Goal: Communication & Community: Answer question/provide support

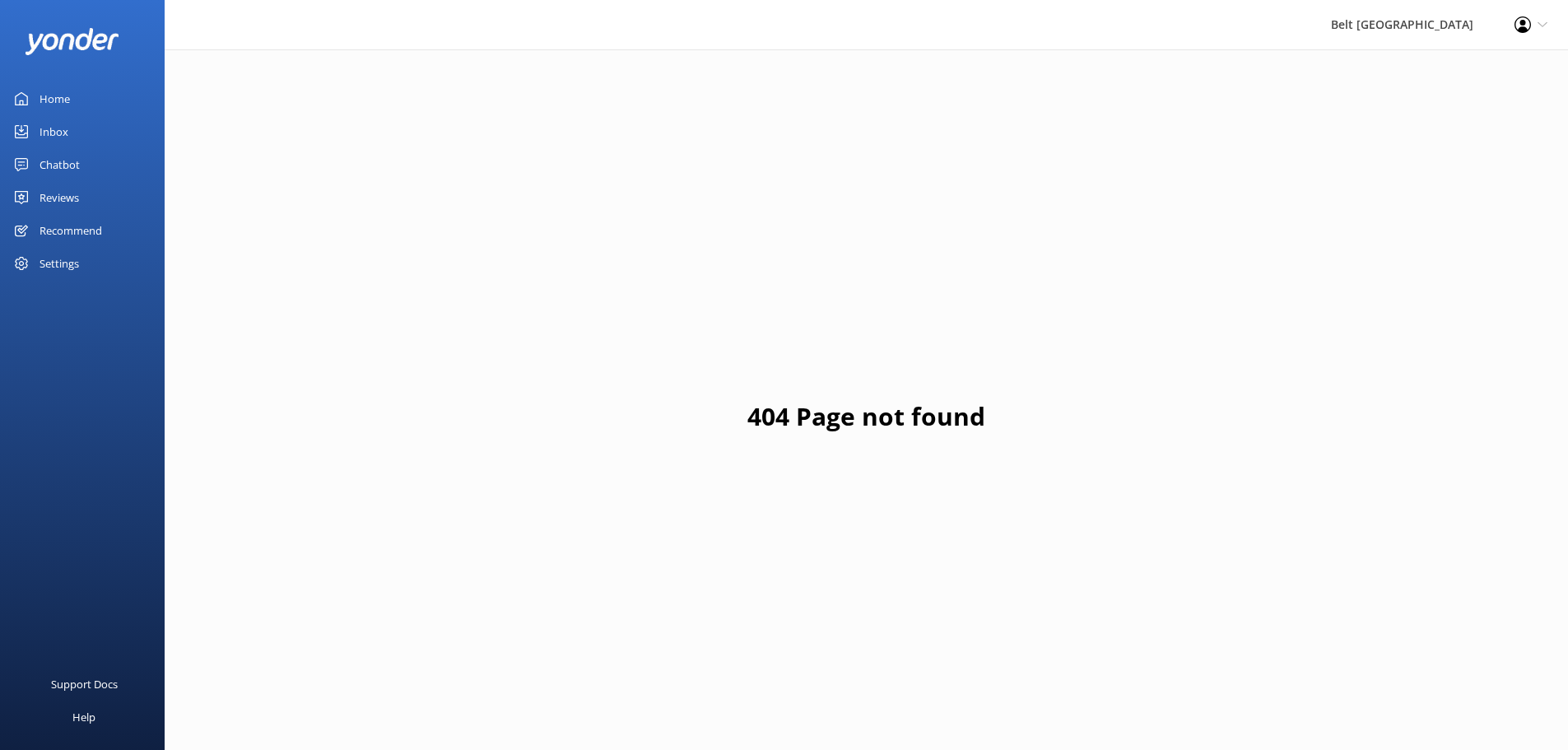
click at [59, 130] on div "Inbox" at bounding box center [54, 131] width 29 height 33
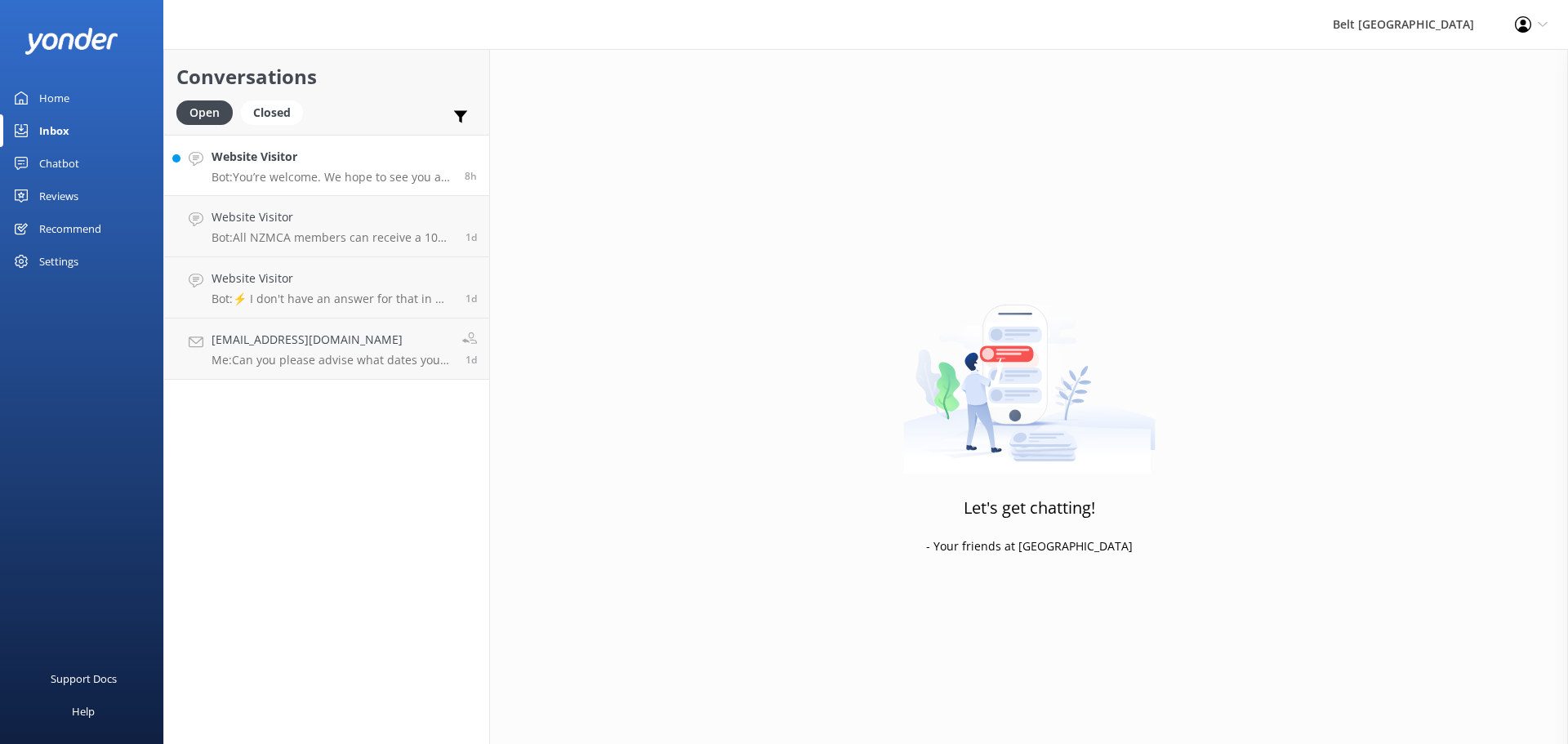
click at [259, 156] on h4 "Website Visitor" at bounding box center [332, 157] width 241 height 18
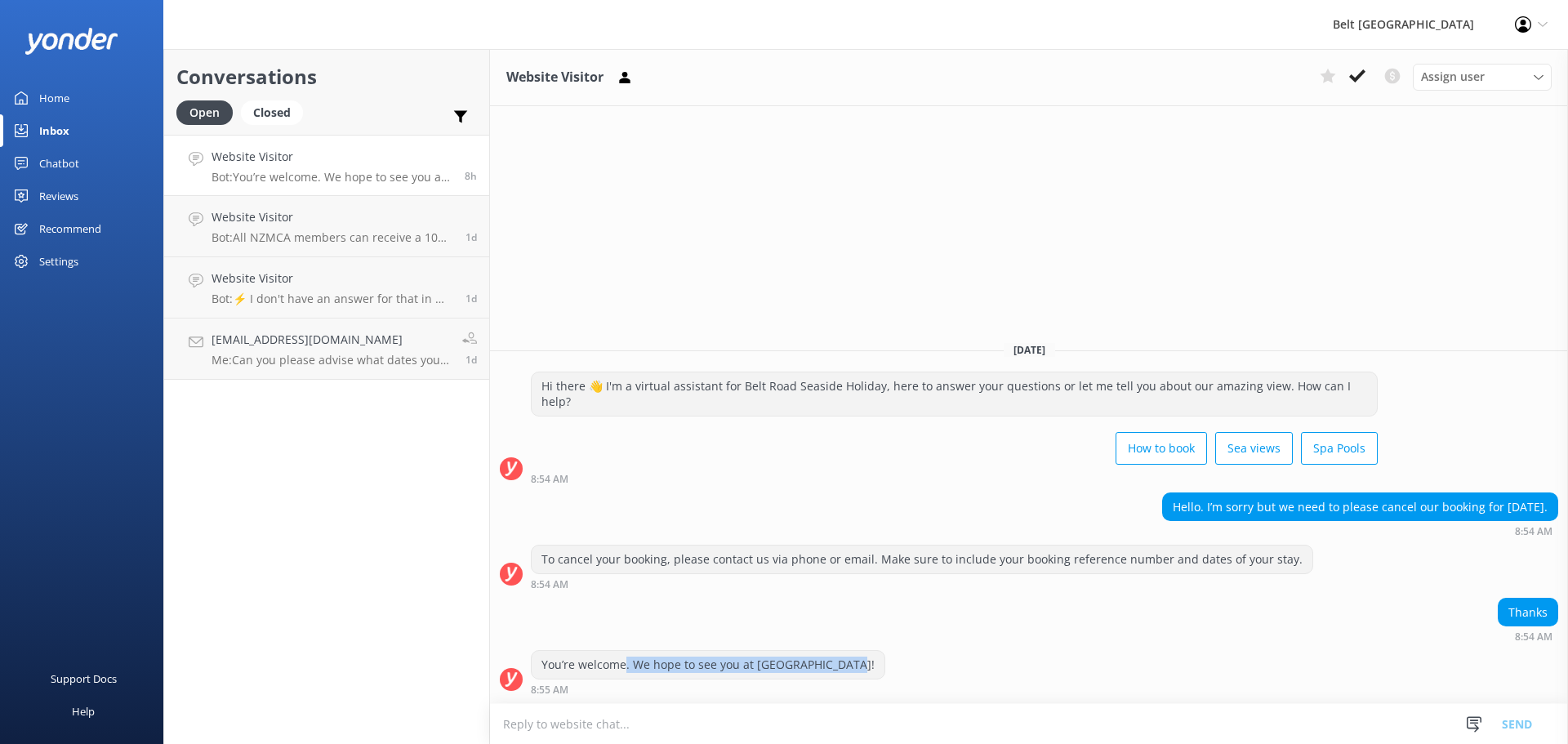
drag, startPoint x: 838, startPoint y: 661, endPoint x: 624, endPoint y: 656, distance: 214.1
click at [624, 656] on div "You’re welcome. We hope to see you at [GEOGRAPHIC_DATA]!" at bounding box center [708, 664] width 353 height 28
drag, startPoint x: 1360, startPoint y: 72, endPoint x: 1323, endPoint y: 105, distance: 49.6
click at [1359, 72] on icon at bounding box center [1357, 76] width 16 height 16
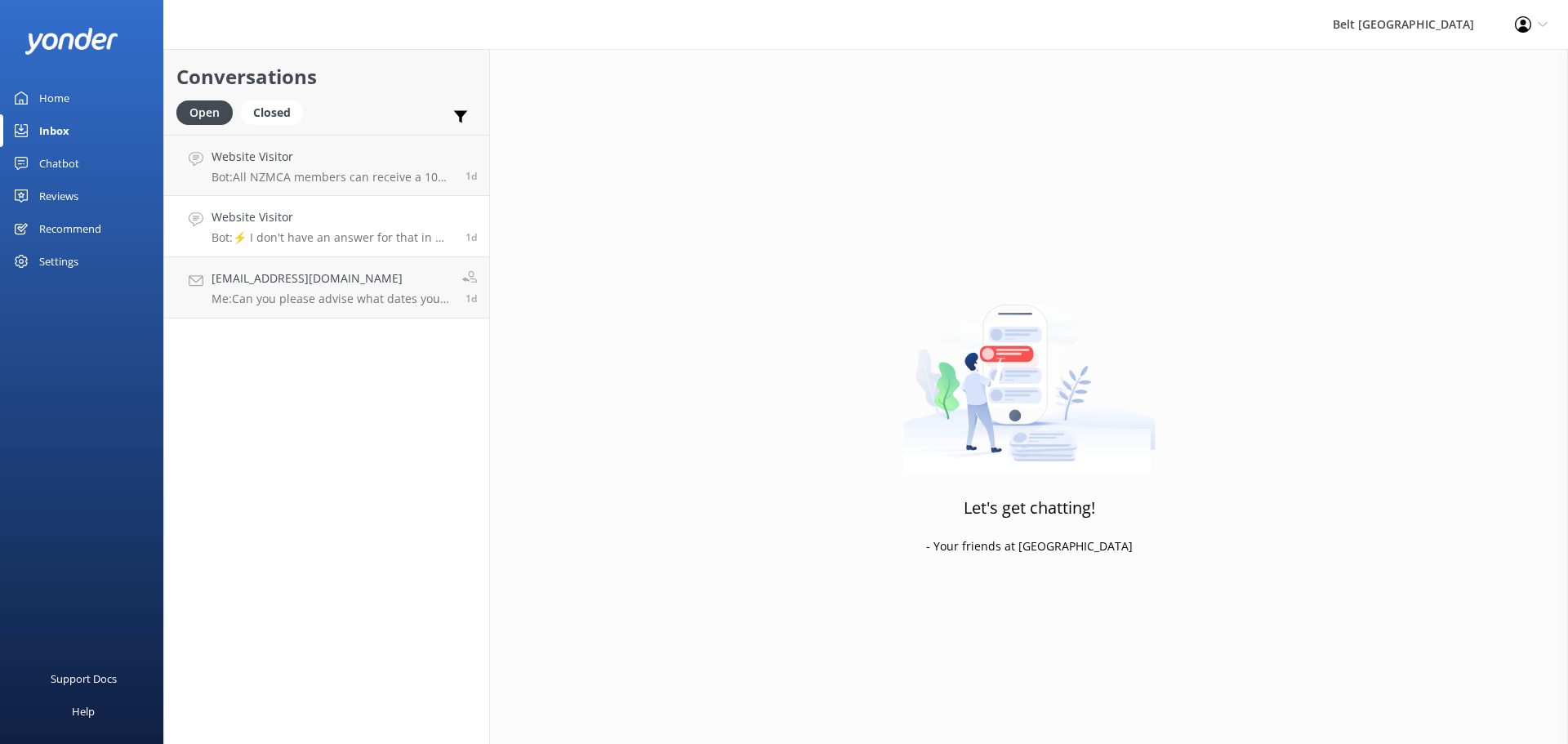
drag, startPoint x: 288, startPoint y: 172, endPoint x: 449, endPoint y: 215, distance: 166.6
click at [288, 173] on p "Bot: All NZMCA members can receive a 10% discount when booking 3 or more nights…" at bounding box center [332, 177] width 242 height 14
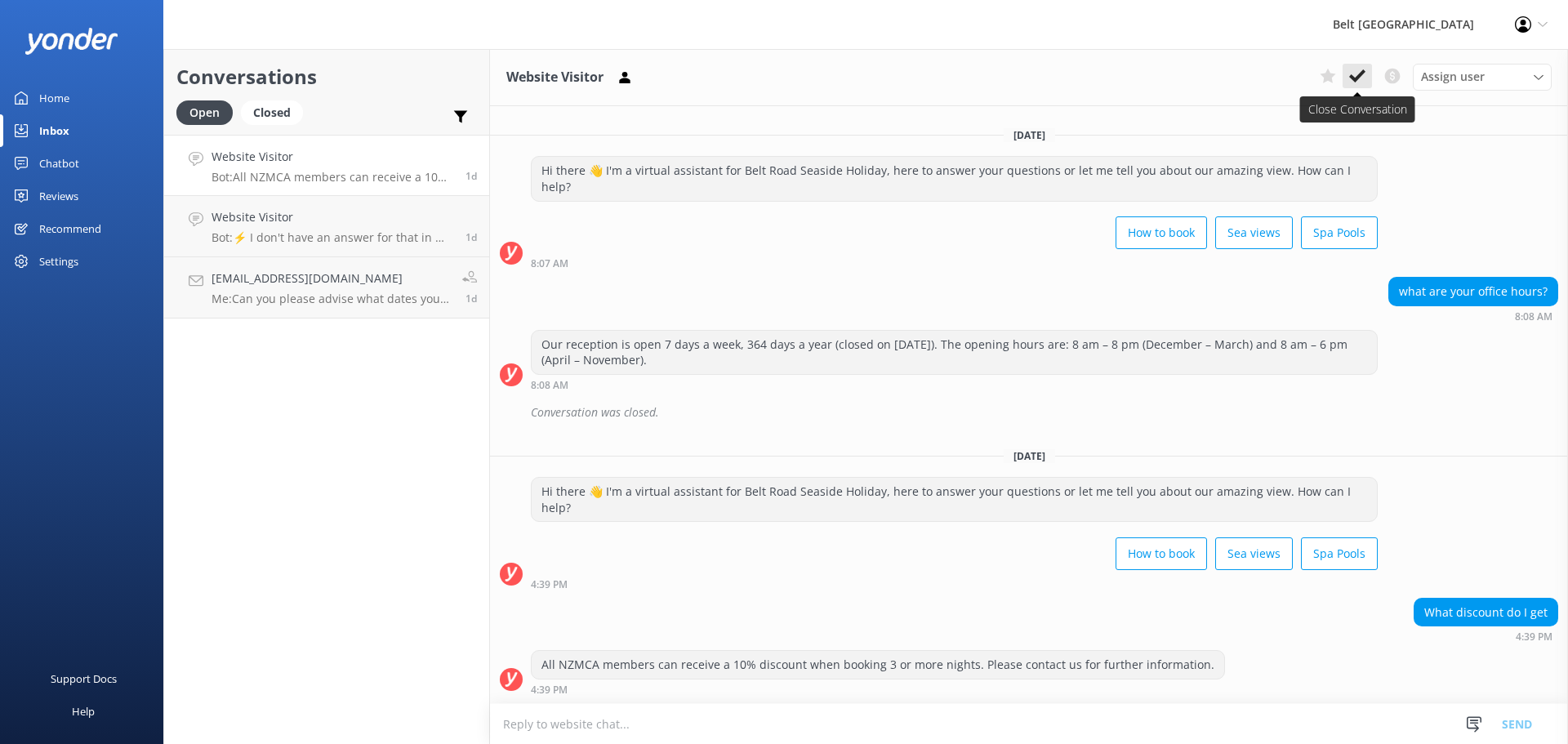
click at [1344, 81] on button at bounding box center [1357, 75] width 29 height 24
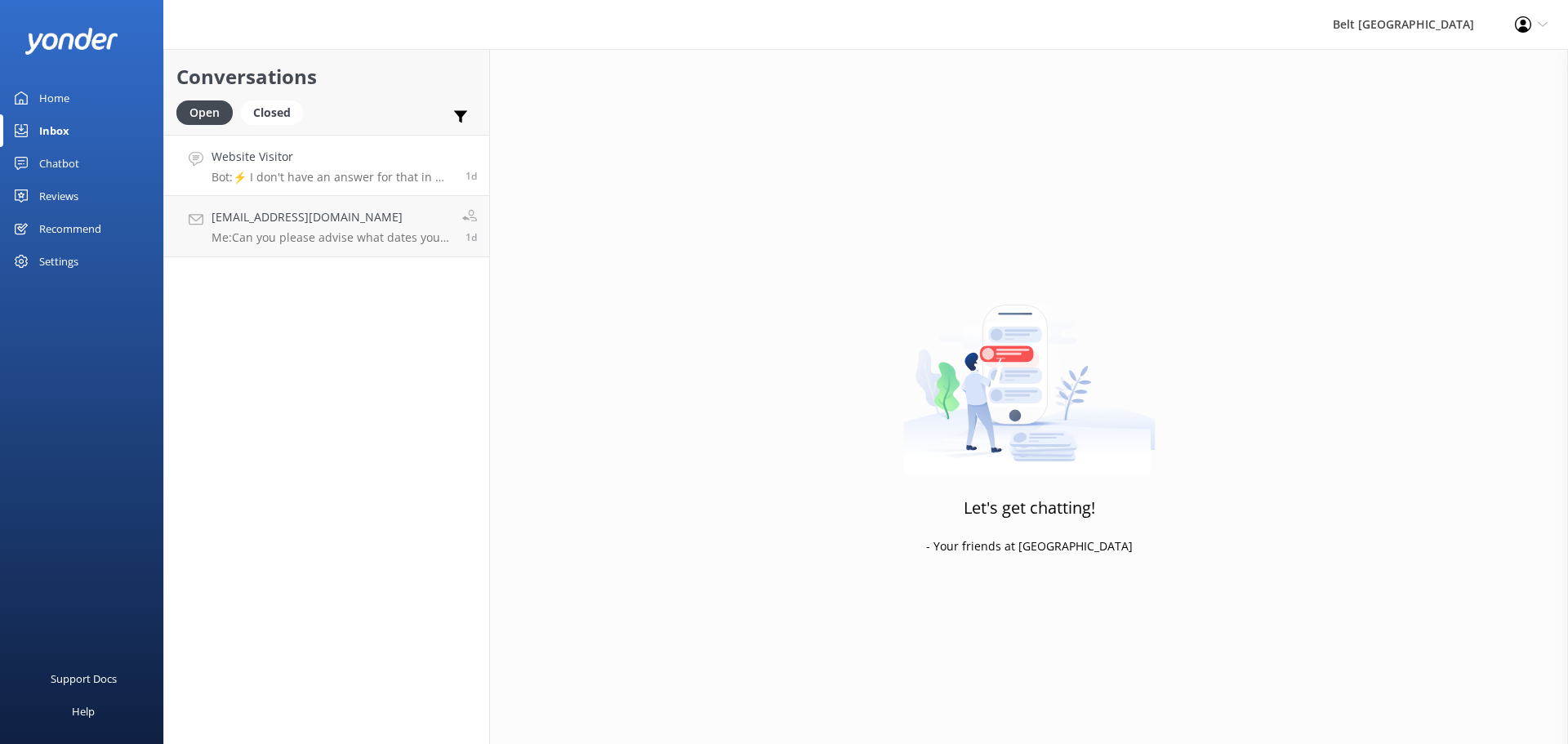
click at [316, 174] on p "Bot: ⚡ I don't have an answer for that in my knowledge base. Please try and rep…" at bounding box center [332, 177] width 242 height 14
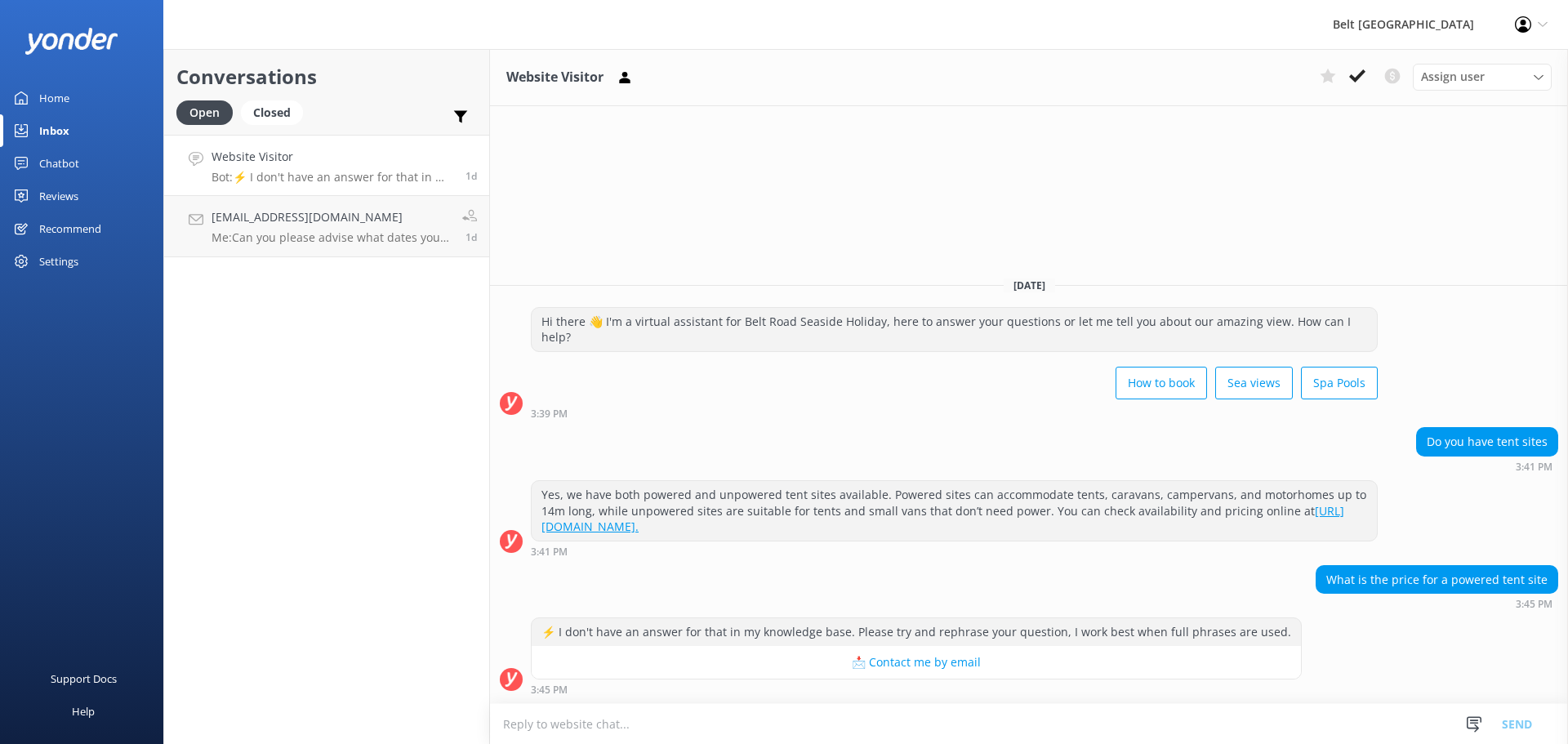
click at [306, 182] on p "Bot: ⚡ I don't have an answer for that in my knowledge base. Please try and rep…" at bounding box center [332, 177] width 242 height 14
click at [1366, 79] on button at bounding box center [1357, 75] width 29 height 24
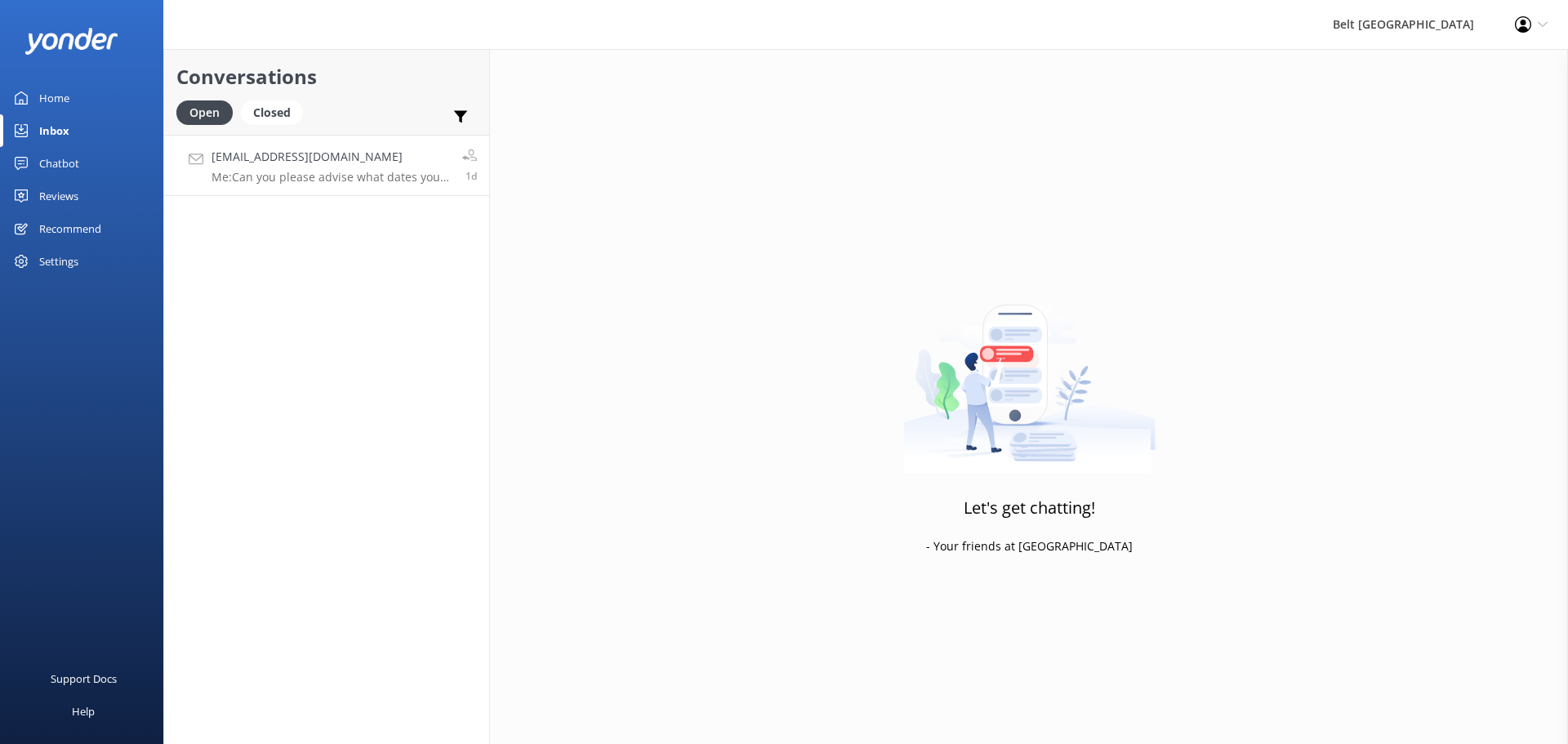
click at [316, 176] on p "Me: Can you please advise what dates you are looking at for these three rooms?" at bounding box center [331, 177] width 239 height 14
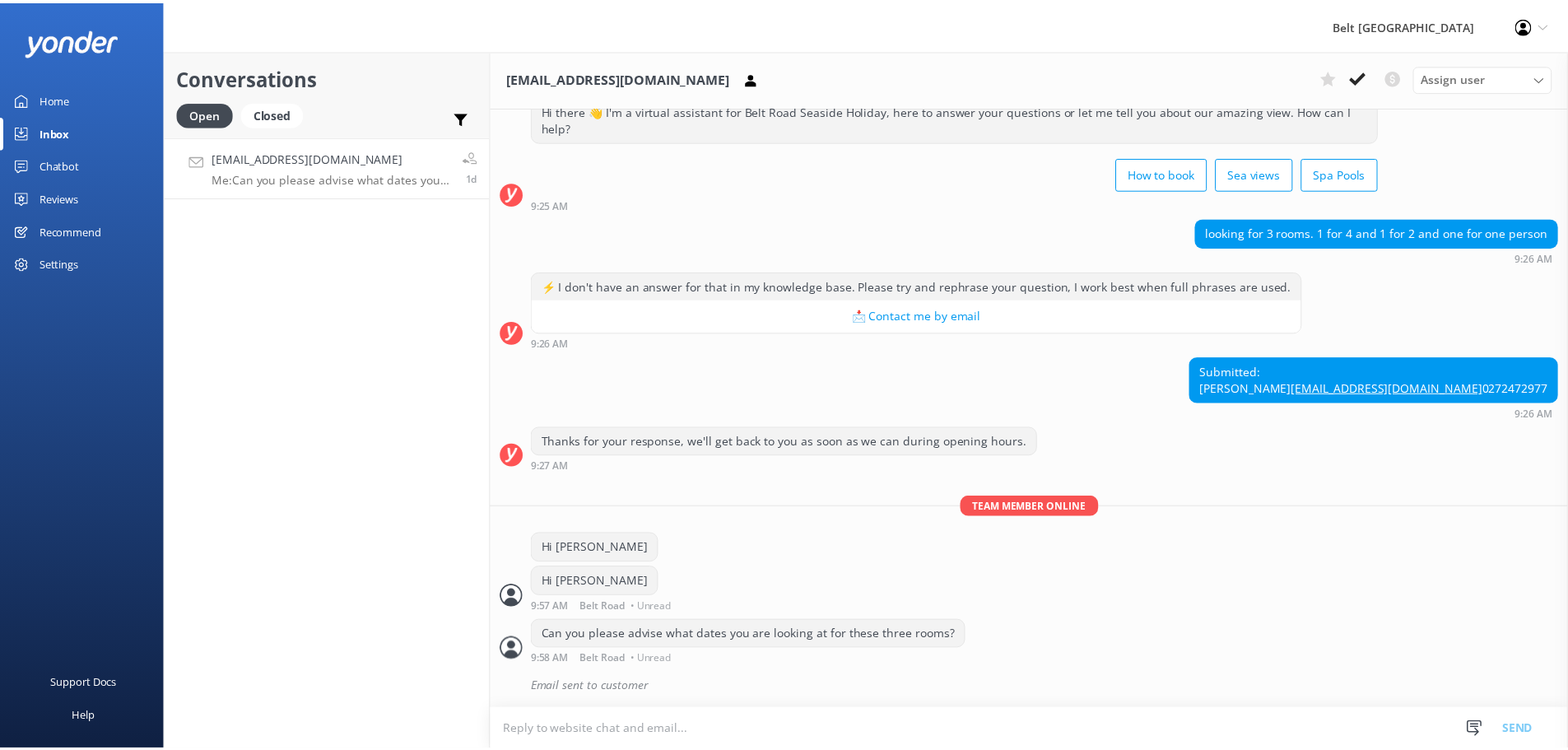
scroll to position [87, 0]
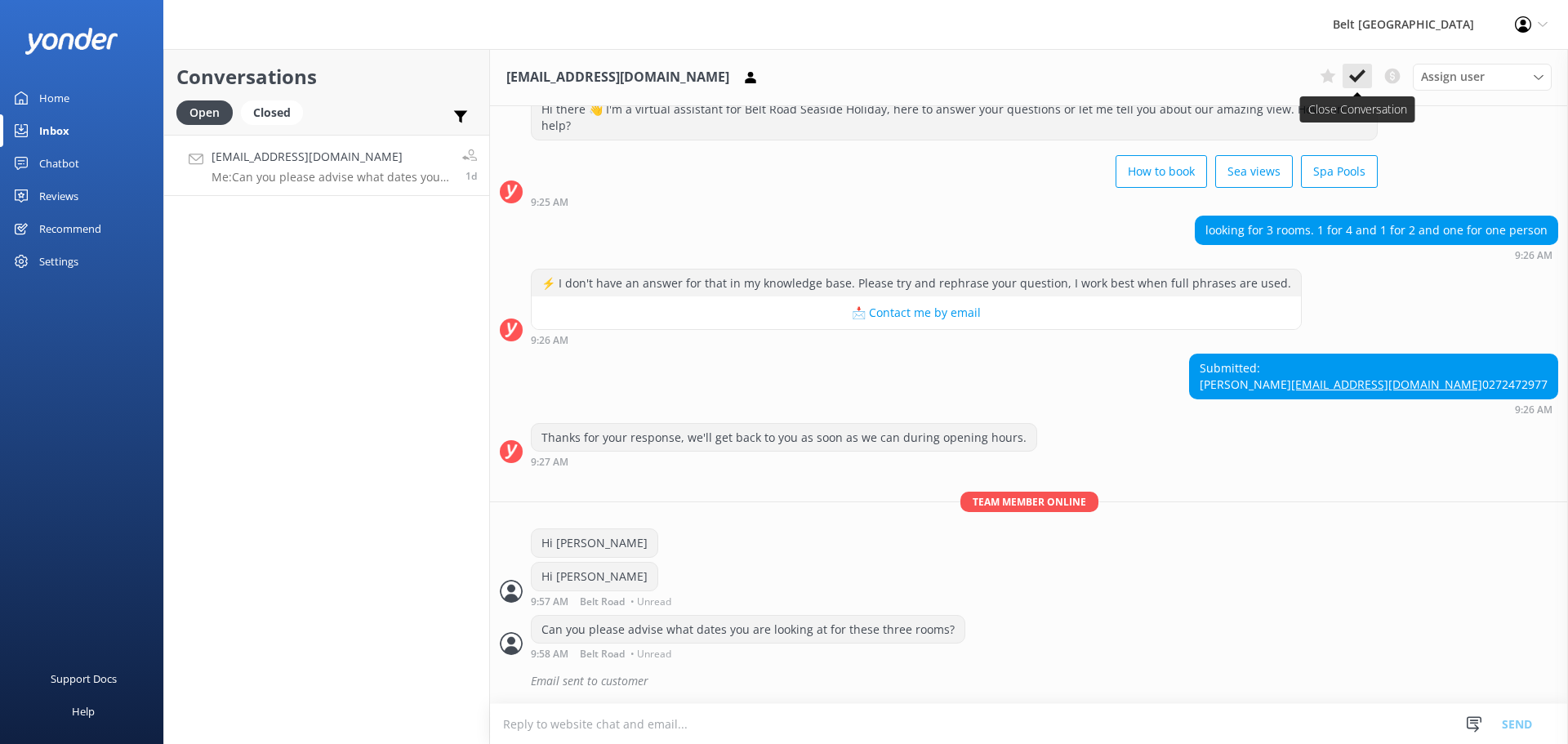
click at [1350, 75] on icon at bounding box center [1357, 76] width 16 height 16
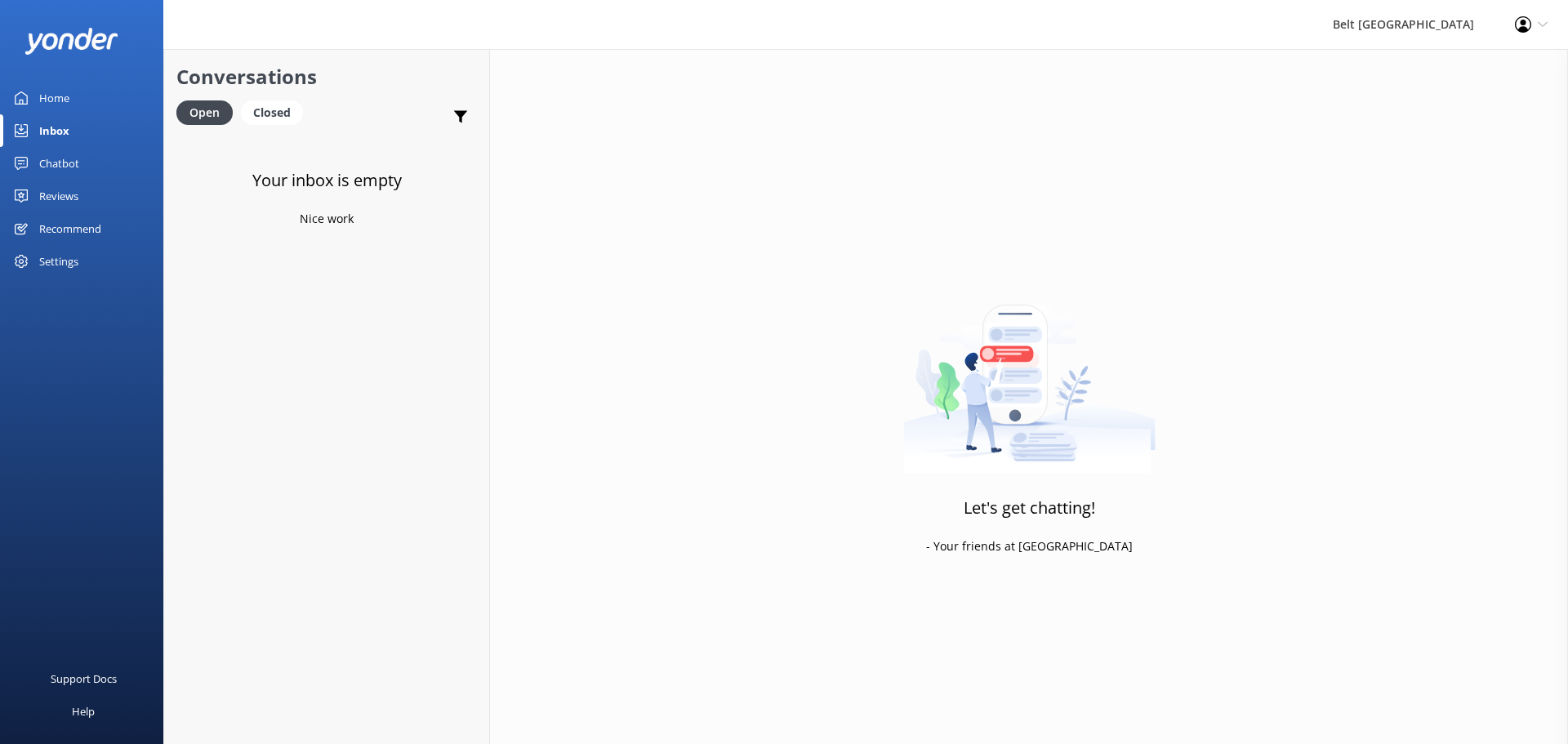
click at [60, 98] on div "Home" at bounding box center [53, 98] width 30 height 33
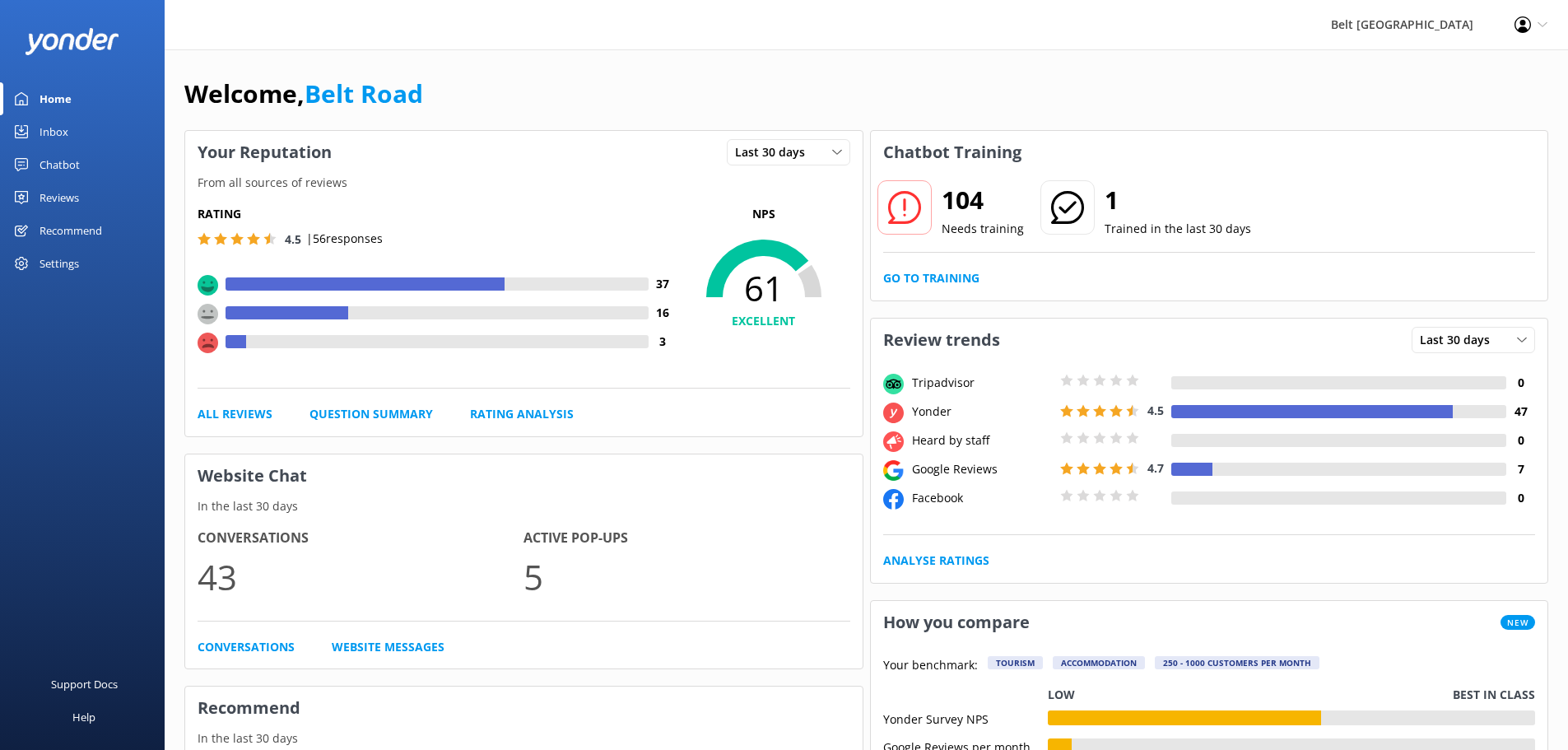
click at [65, 193] on div "Reviews" at bounding box center [58, 198] width 39 height 33
